Goal: Use online tool/utility: Utilize a website feature to perform a specific function

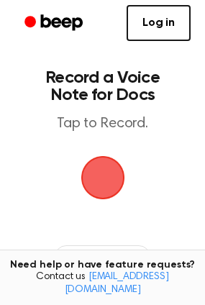
click at [108, 180] on span "button" at bounding box center [103, 177] width 80 height 80
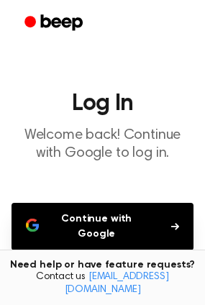
click at [116, 219] on button "Continue with Google" at bounding box center [102, 226] width 182 height 47
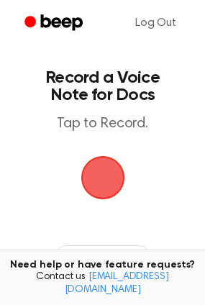
click at [86, 162] on span "button" at bounding box center [103, 177] width 80 height 80
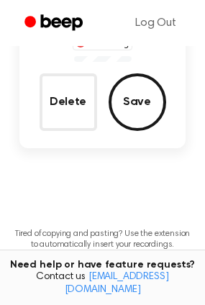
scroll to position [144, 0]
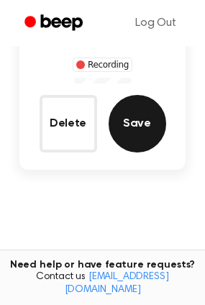
click at [131, 125] on button "Save" at bounding box center [137, 123] width 57 height 57
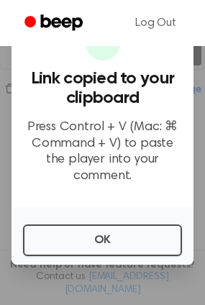
scroll to position [273, 0]
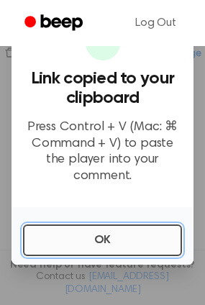
click at [63, 235] on button "OK" at bounding box center [102, 240] width 159 height 32
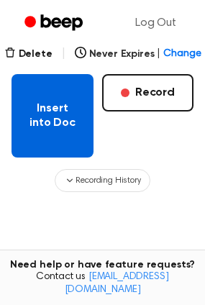
click at [52, 128] on button "Insert into Doc" at bounding box center [52, 115] width 82 height 83
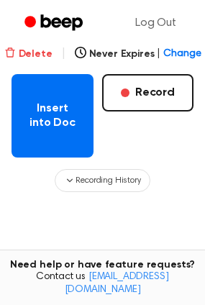
click at [35, 54] on button "Delete" at bounding box center [28, 54] width 48 height 15
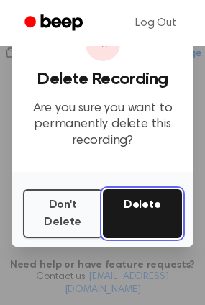
click at [135, 208] on button "Delete" at bounding box center [143, 213] width 80 height 49
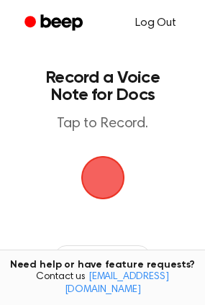
click at [160, 22] on link "Log Out" at bounding box center [156, 23] width 70 height 34
